Goal: Task Accomplishment & Management: Manage account settings

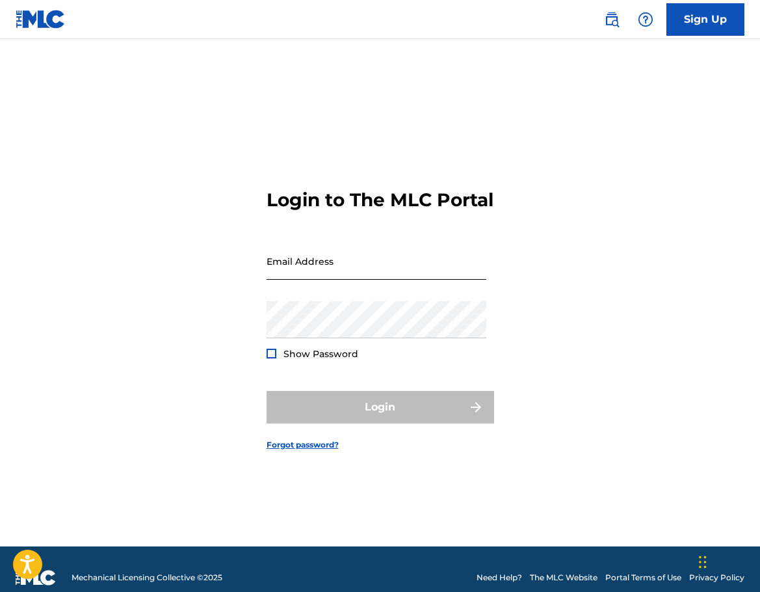
click at [397, 275] on input "Email Address" at bounding box center [377, 261] width 220 height 37
type input "[EMAIL_ADDRESS][DOMAIN_NAME]"
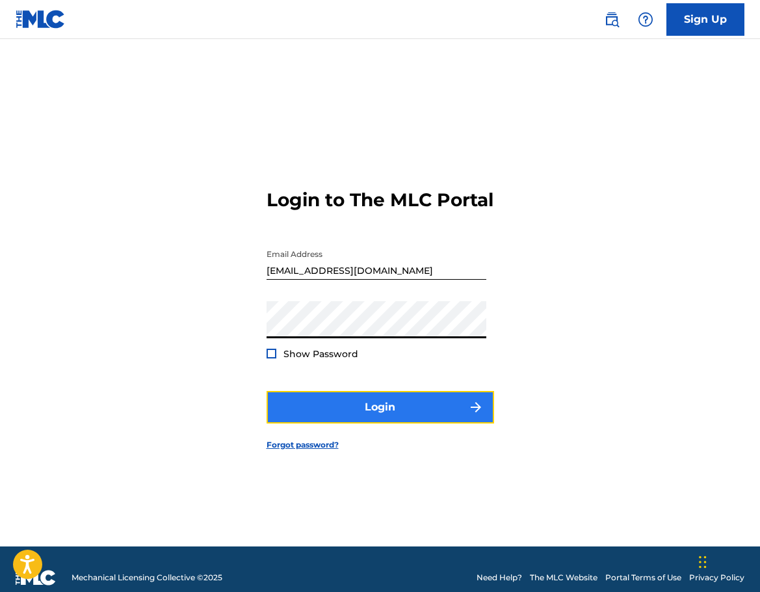
click at [373, 423] on button "Login" at bounding box center [381, 407] width 228 height 33
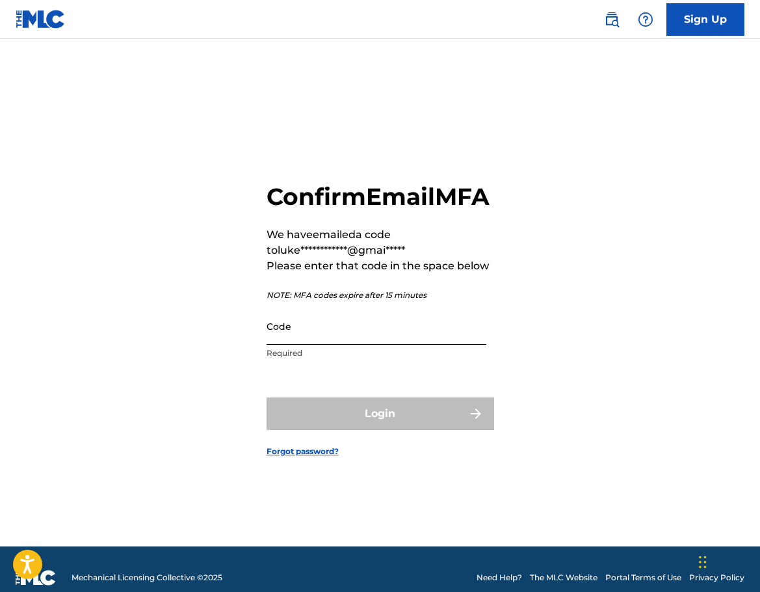
click at [334, 345] on input "Code" at bounding box center [377, 326] width 220 height 37
paste input "795042"
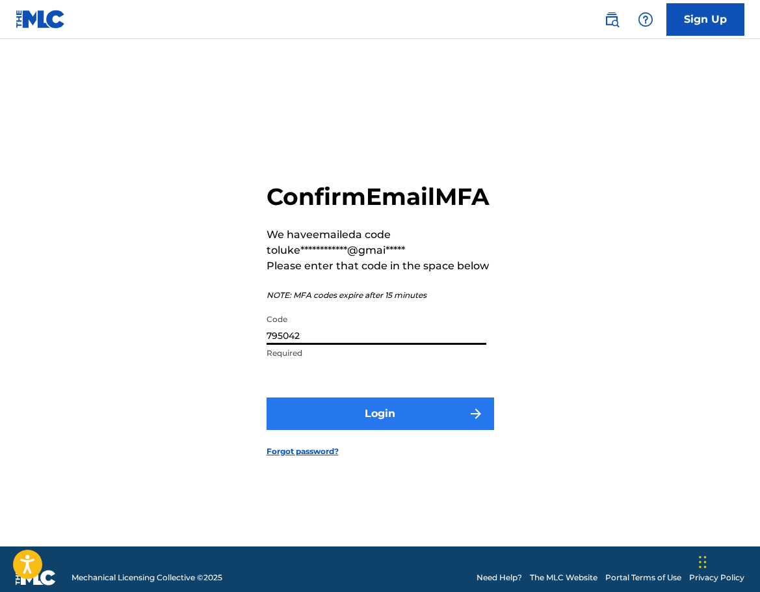
type input "795042"
click at [336, 425] on button "Login" at bounding box center [381, 413] width 228 height 33
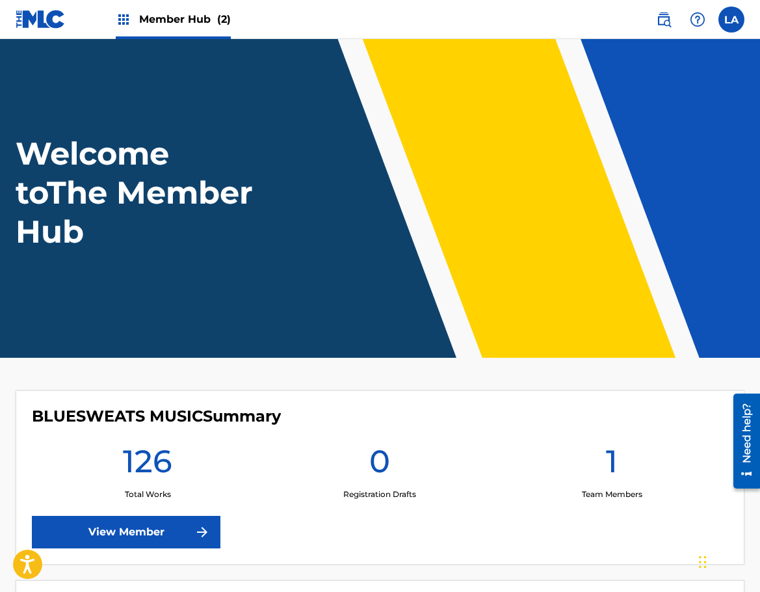
scroll to position [172, 0]
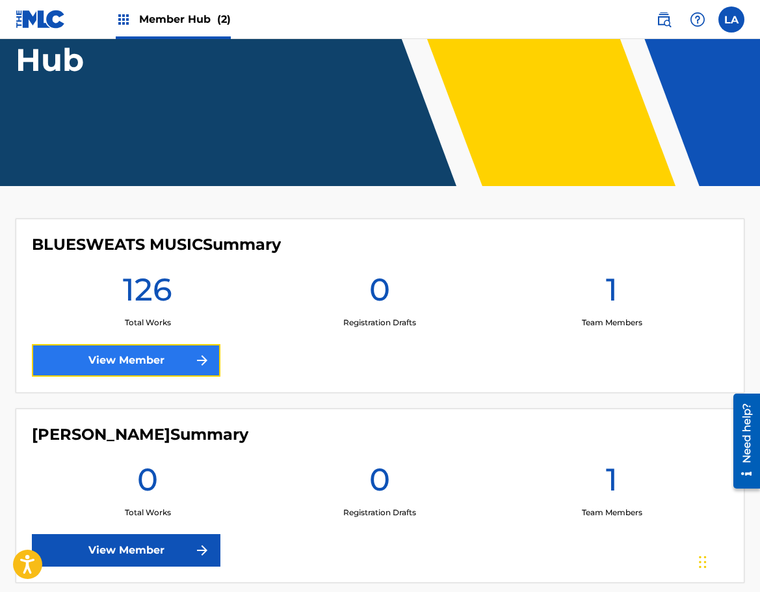
click at [174, 360] on link "View Member" at bounding box center [126, 360] width 189 height 33
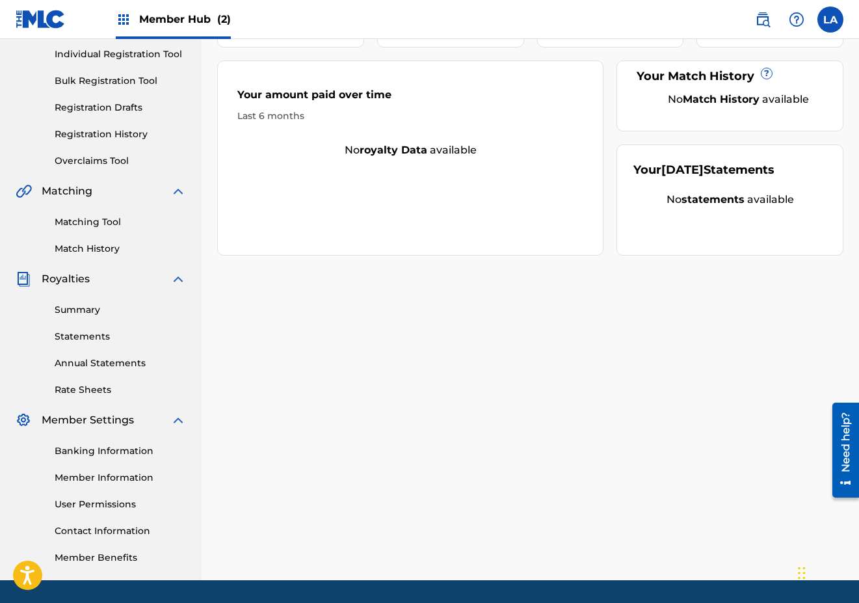
scroll to position [204, 0]
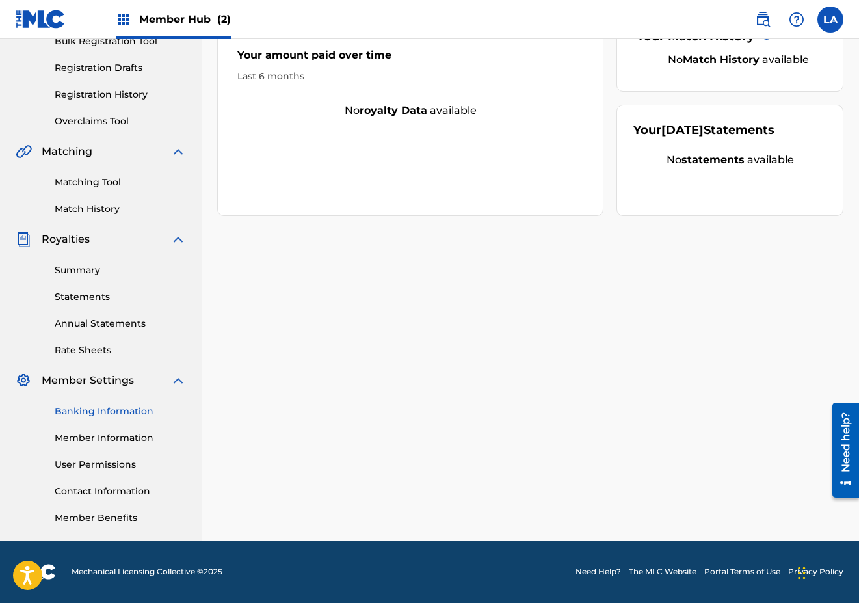
click at [126, 409] on link "Banking Information" at bounding box center [120, 412] width 131 height 14
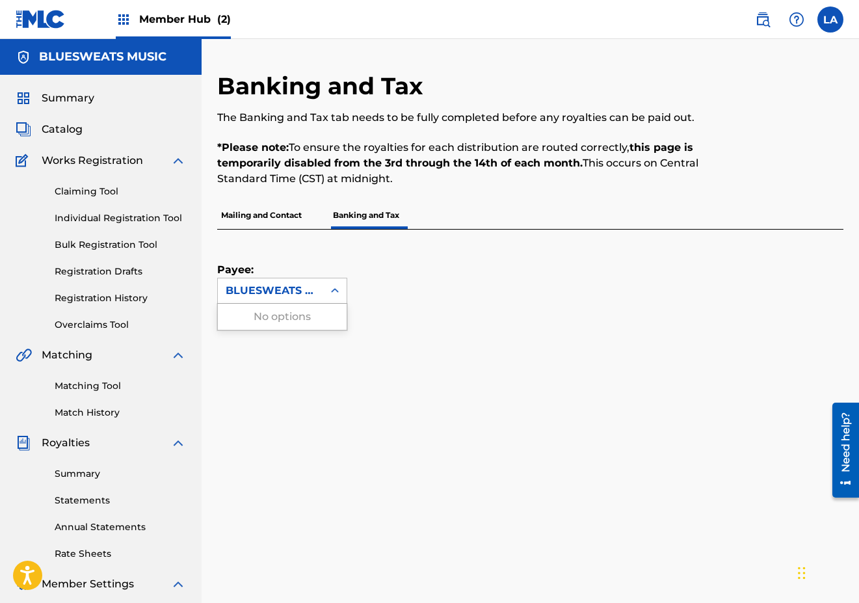
click at [333, 287] on icon at bounding box center [334, 290] width 13 height 13
click at [246, 217] on p "Mailing and Contact" at bounding box center [261, 215] width 88 height 27
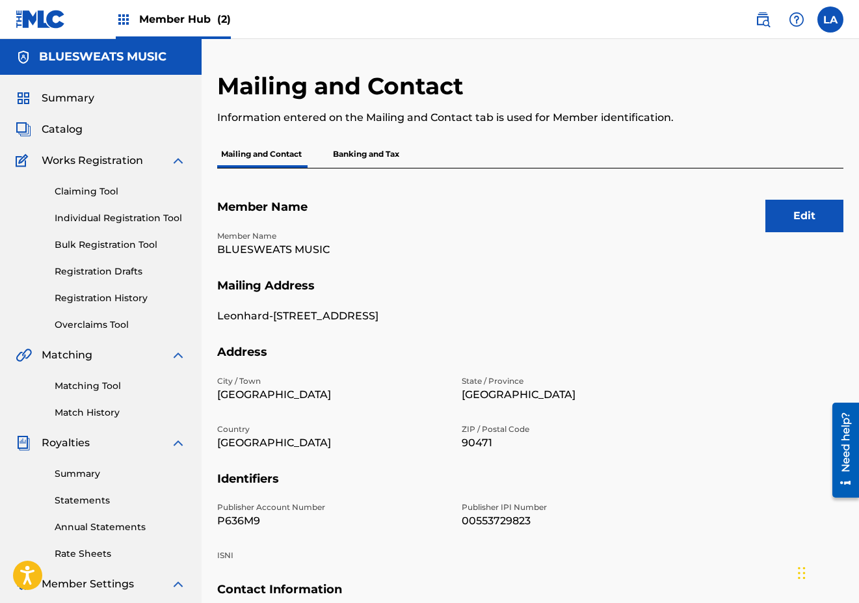
click at [343, 157] on p "Banking and Tax" at bounding box center [366, 153] width 74 height 27
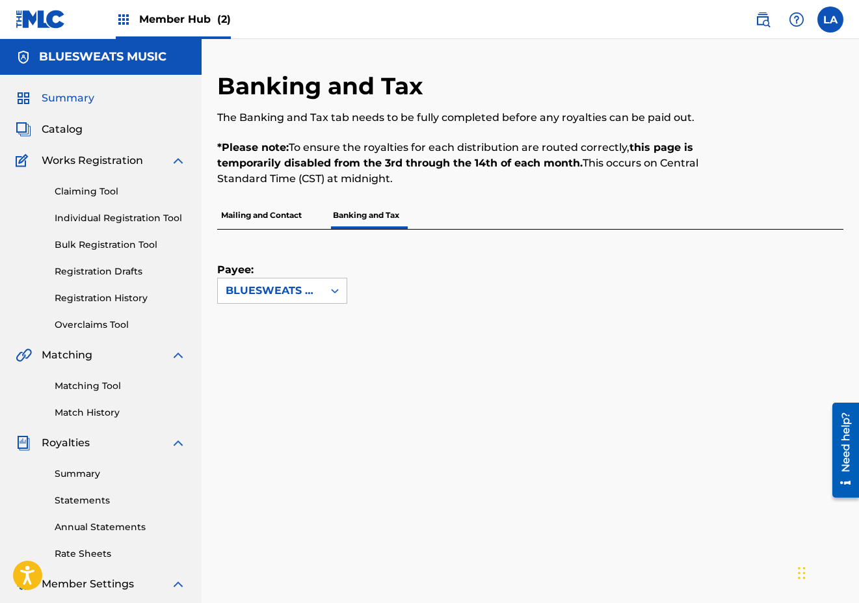
click at [59, 97] on span "Summary" at bounding box center [68, 98] width 53 height 16
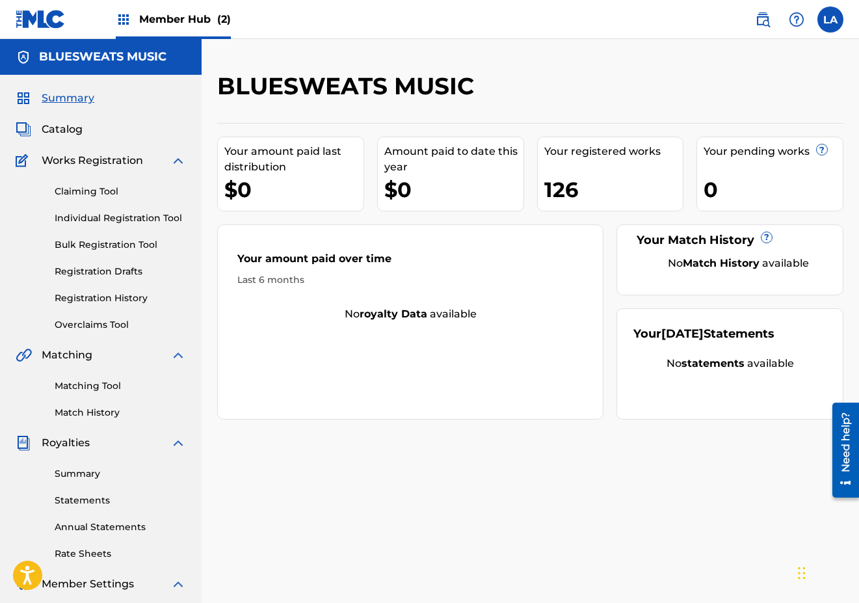
click at [181, 23] on span "Member Hub (2)" at bounding box center [185, 19] width 92 height 15
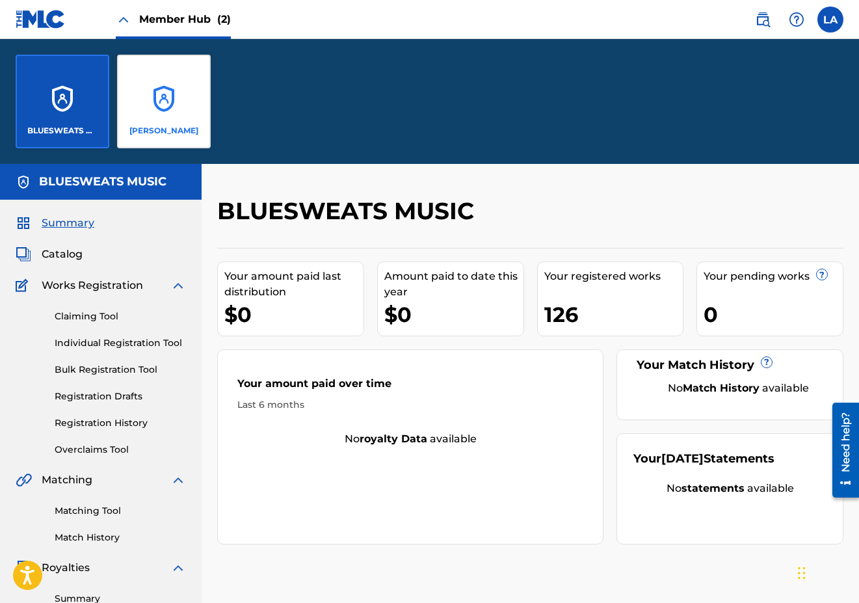
click at [179, 101] on div "[PERSON_NAME]" at bounding box center [164, 102] width 94 height 94
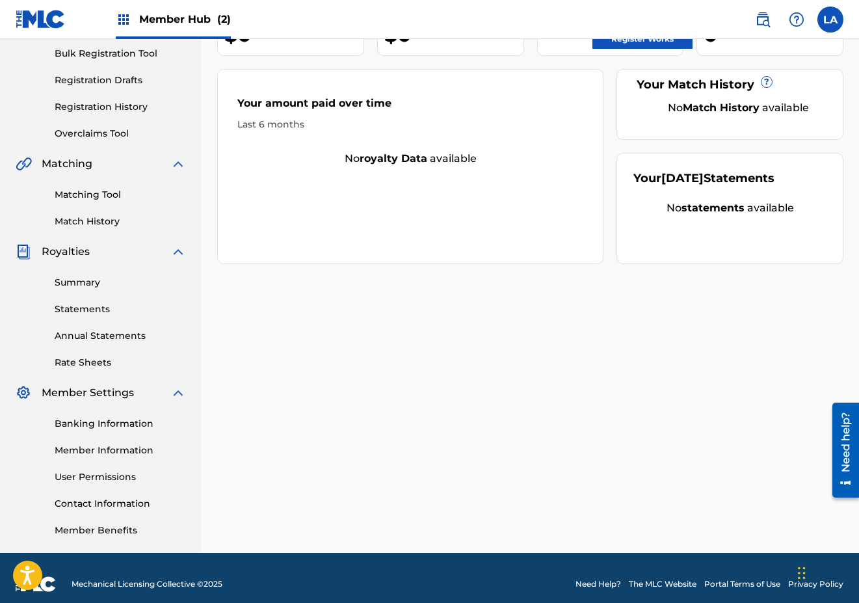
scroll to position [204, 0]
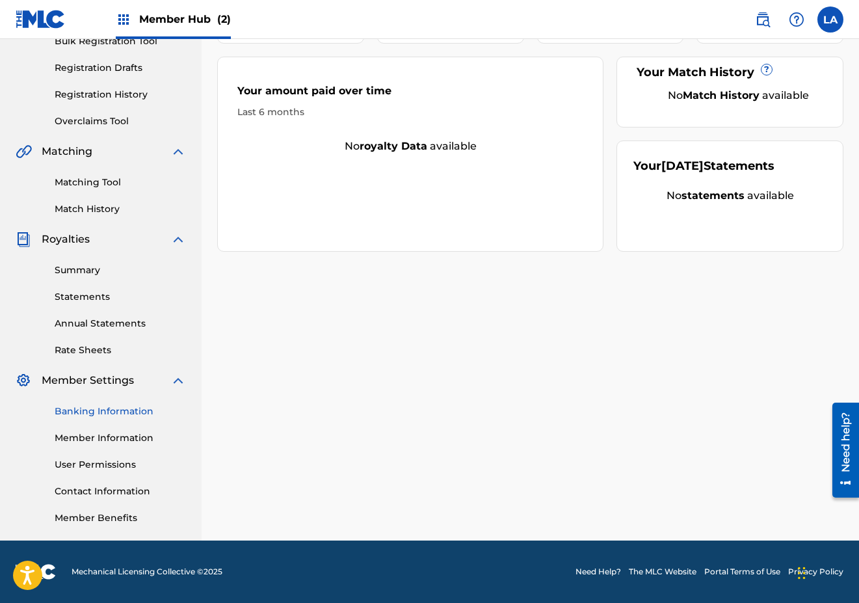
click at [107, 405] on link "Banking Information" at bounding box center [120, 412] width 131 height 14
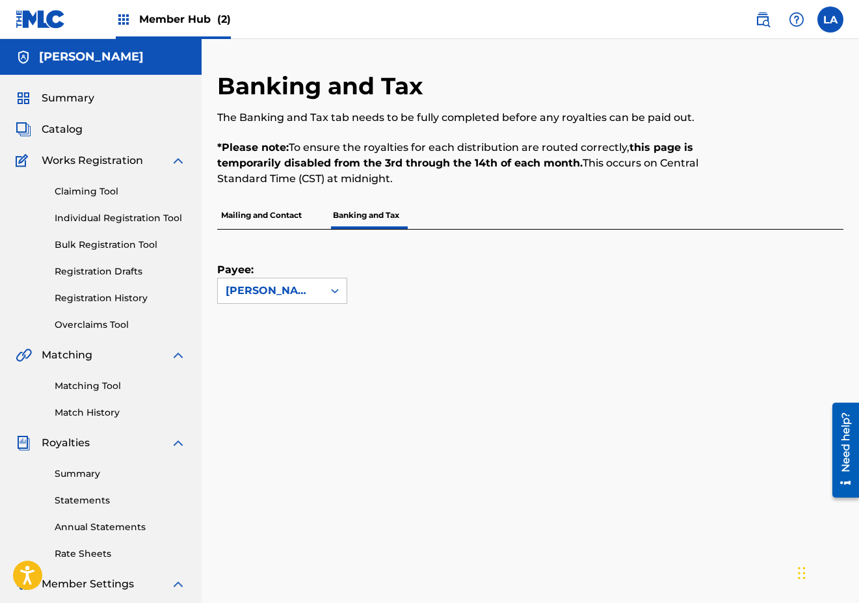
click at [196, 17] on span "Member Hub (2)" at bounding box center [185, 19] width 92 height 15
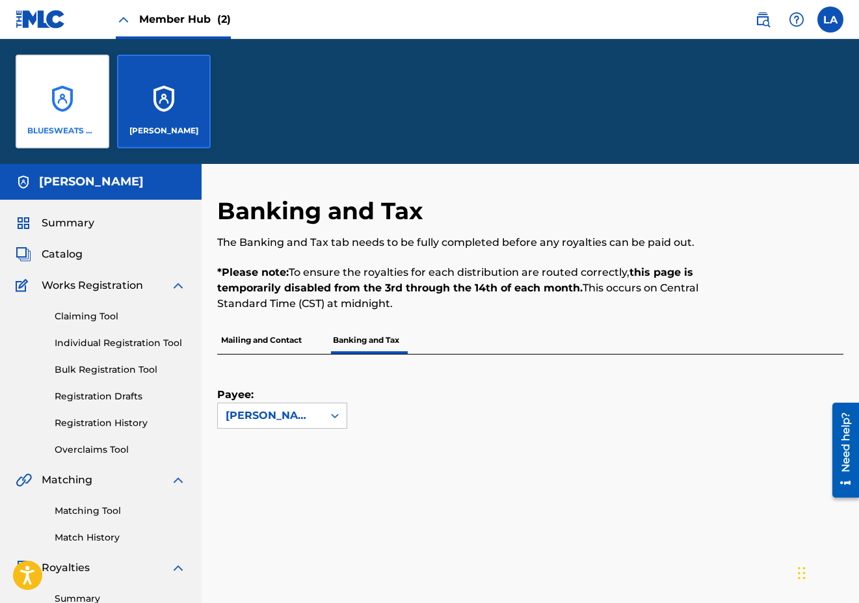
click at [65, 107] on div "BLUESWEATS MUSIC" at bounding box center [63, 102] width 94 height 94
